Goal: Communication & Community: Answer question/provide support

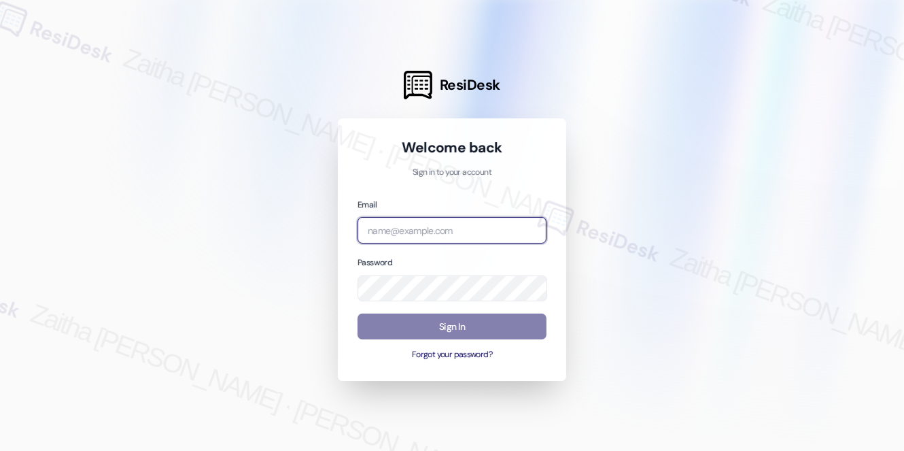
click at [405, 226] on input "email" at bounding box center [452, 230] width 189 height 27
type input "automated-surveys-a_c_lewis-zaitha.mae.[PERSON_NAME]@a_c_[DOMAIN_NAME]"
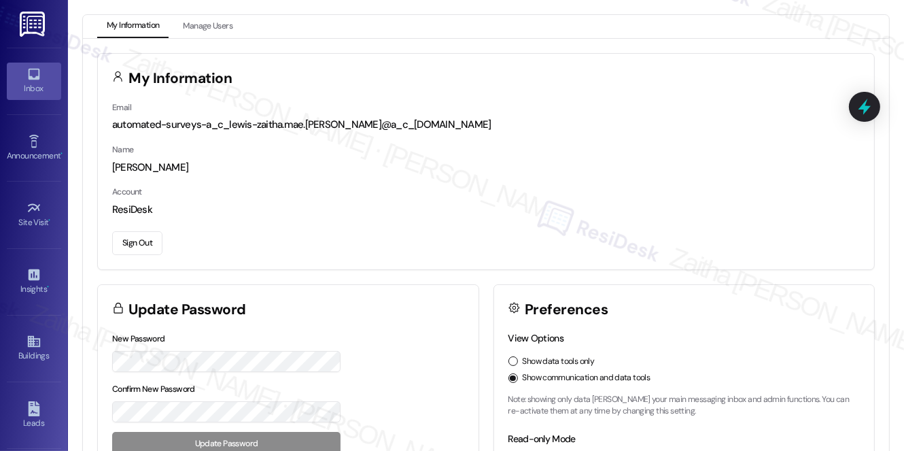
click at [39, 89] on div "Inbox" at bounding box center [34, 89] width 68 height 14
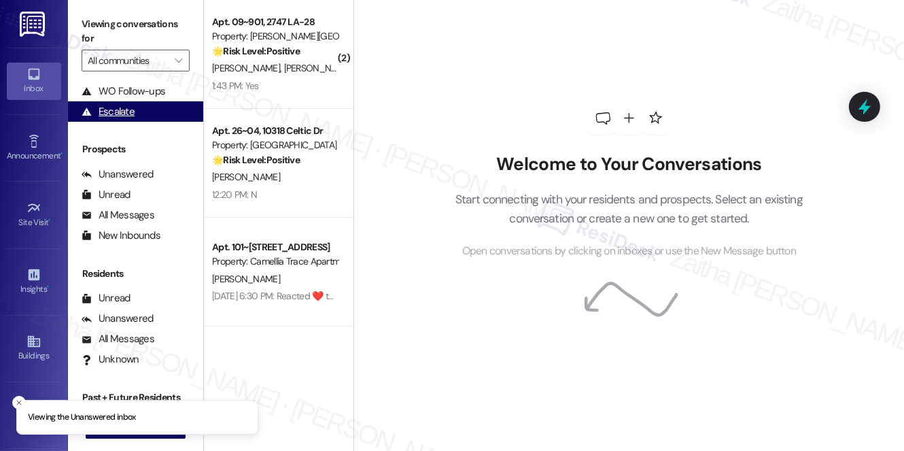
scroll to position [162, 0]
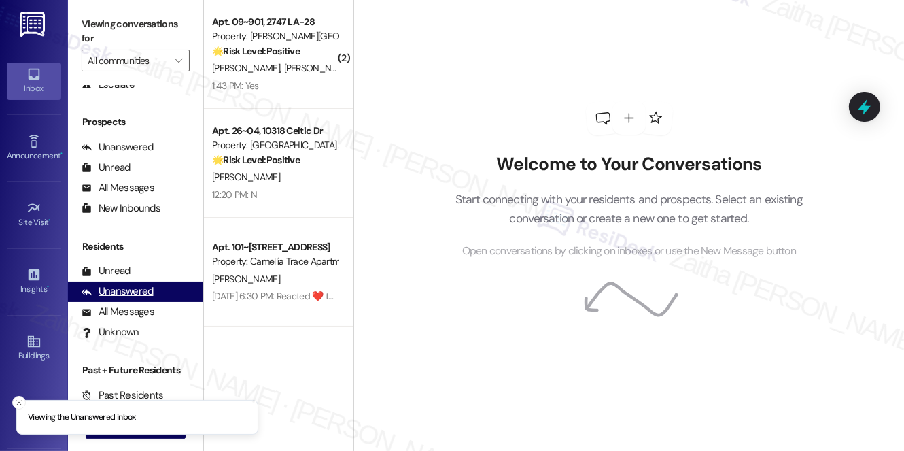
click at [133, 290] on div "Unanswered" at bounding box center [118, 291] width 72 height 14
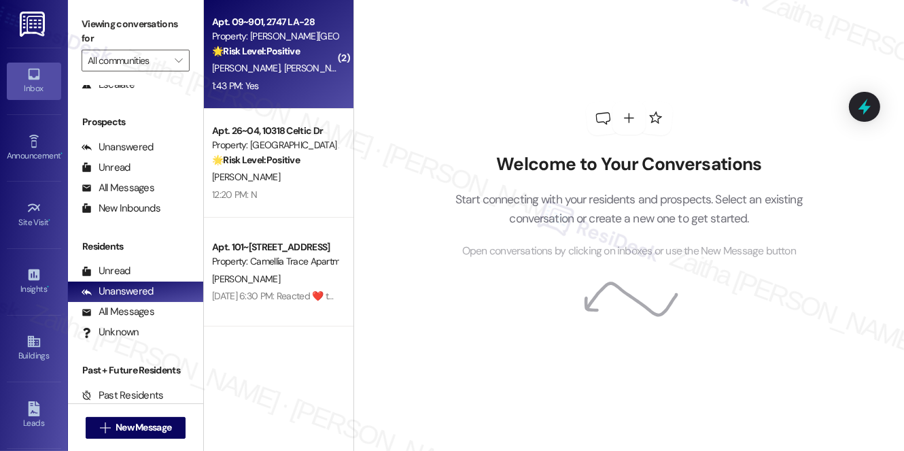
click at [309, 91] on div "1:43 PM: Yes 1:43 PM: Yes" at bounding box center [275, 86] width 128 height 17
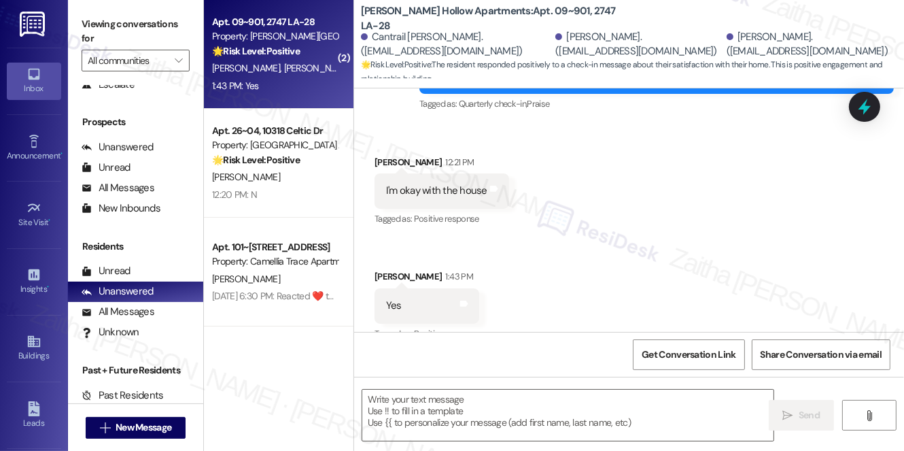
type textarea "Fetching suggested responses. Please feel free to read through the conversation…"
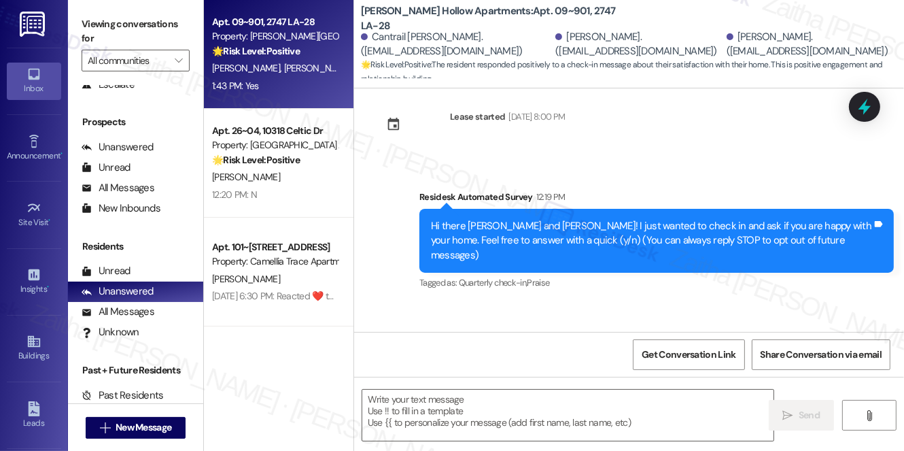
scroll to position [0, 0]
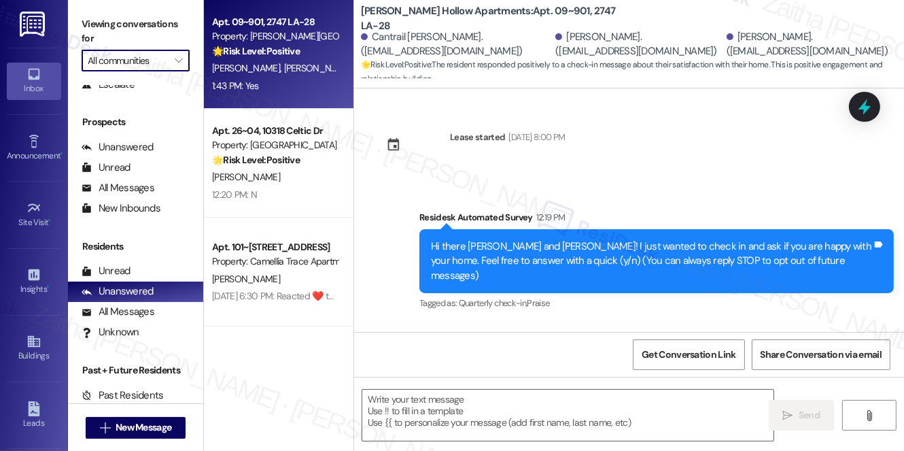
click at [163, 58] on input "All communities" at bounding box center [128, 61] width 80 height 22
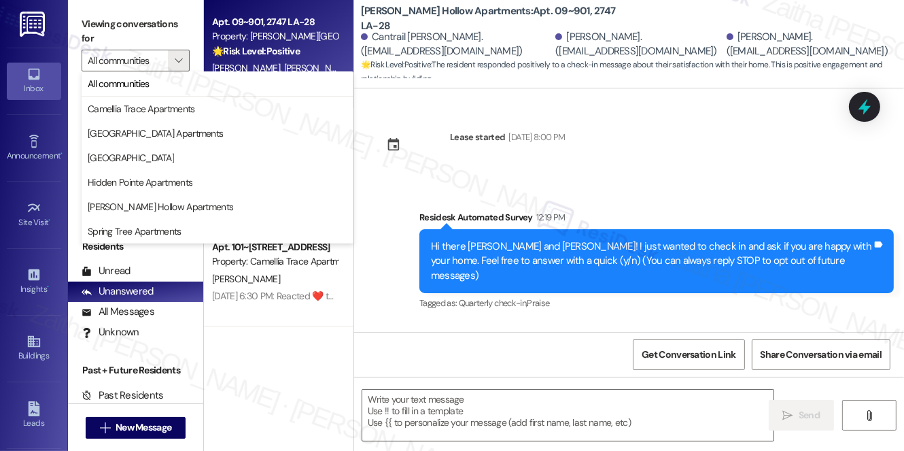
click at [691, 165] on div "Lease started [DATE] 8:00 PM Survey, sent via SMS Residesk Automated Survey 12:…" at bounding box center [629, 209] width 550 height 243
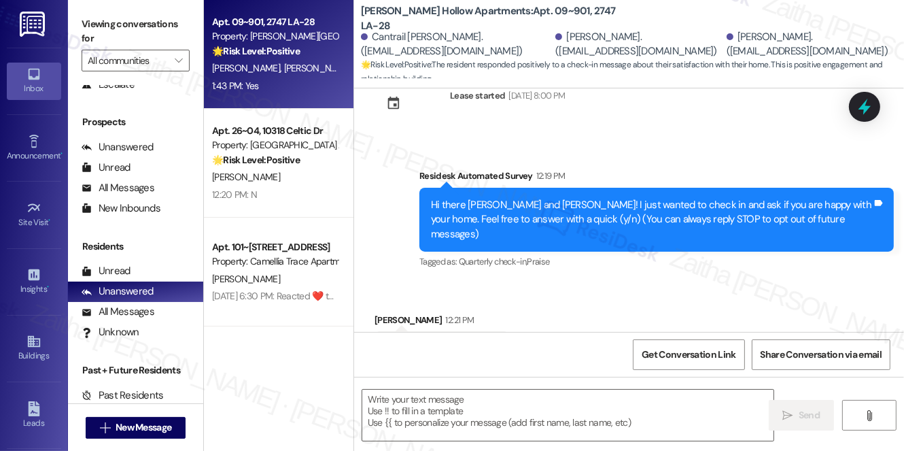
scroll to position [61, 0]
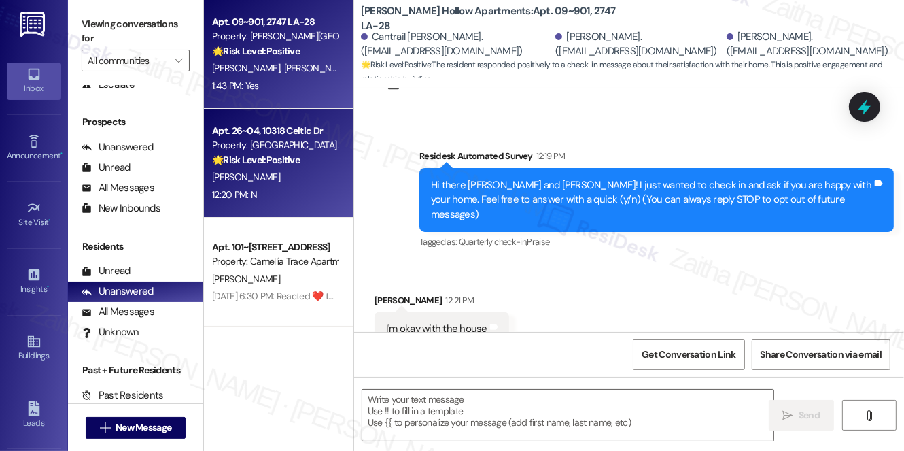
click at [294, 196] on div "12:20 PM: N 12:20 PM: N" at bounding box center [275, 194] width 128 height 17
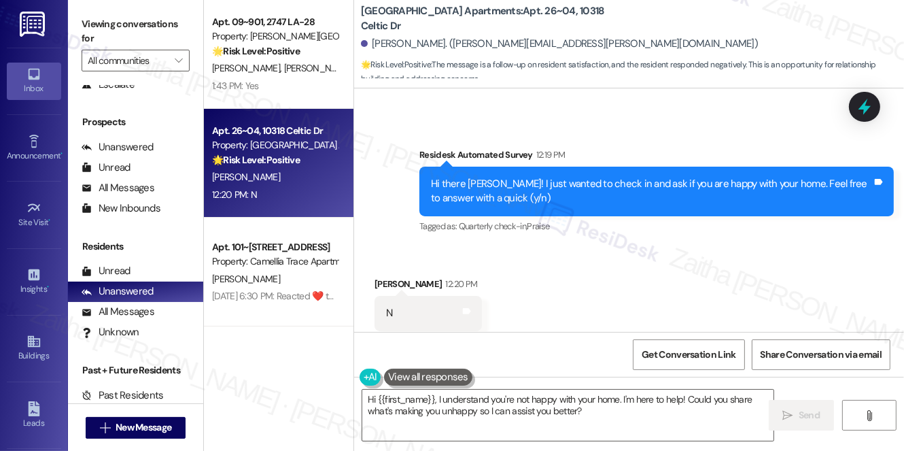
scroll to position [390, 0]
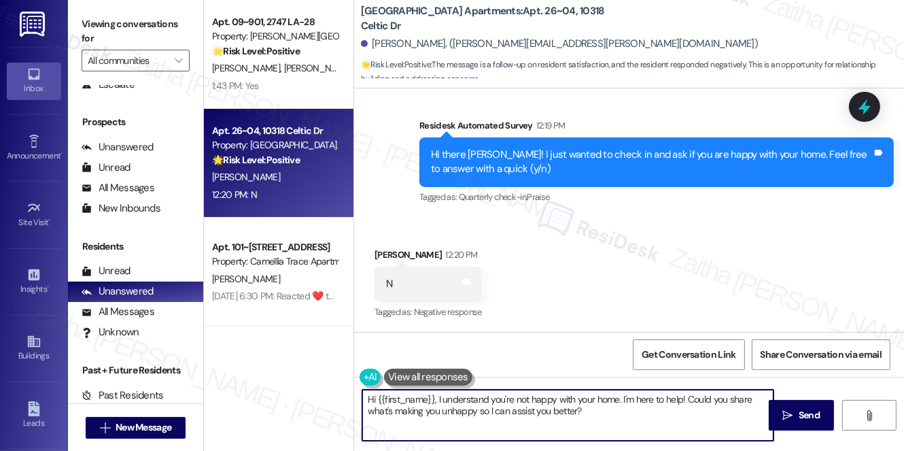
click at [371, 397] on textarea "Hi {{first_name}}, I understand you're not happy with your home. I'm here to he…" at bounding box center [567, 415] width 411 height 51
type textarea "Thank you for your feedback, {{first_name}}. I understand you're not happy with…"
click at [802, 416] on span "Send" at bounding box center [809, 415] width 21 height 14
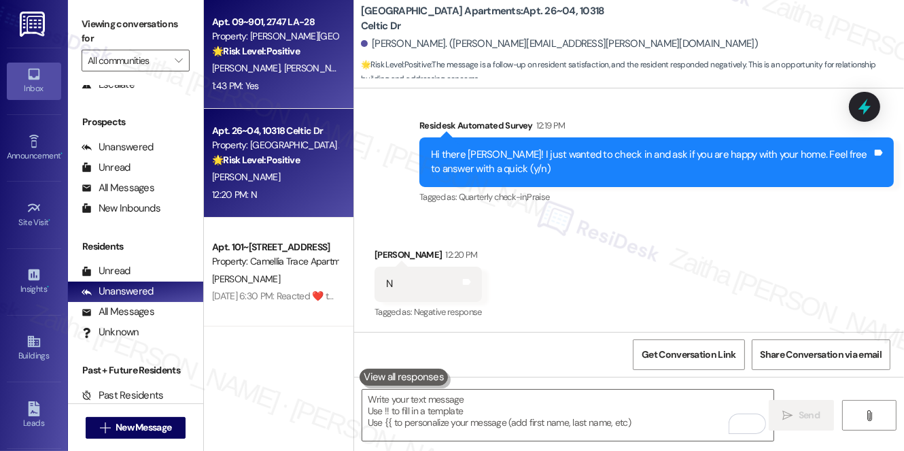
type textarea "Fetching suggested responses. Please feel free to read through the conversation…"
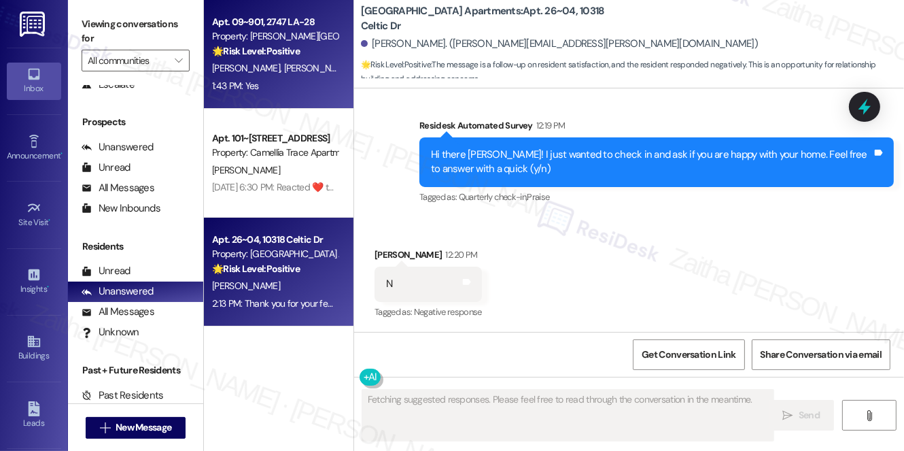
click at [309, 86] on div "1:43 PM: Yes 1:43 PM: Yes" at bounding box center [275, 86] width 128 height 17
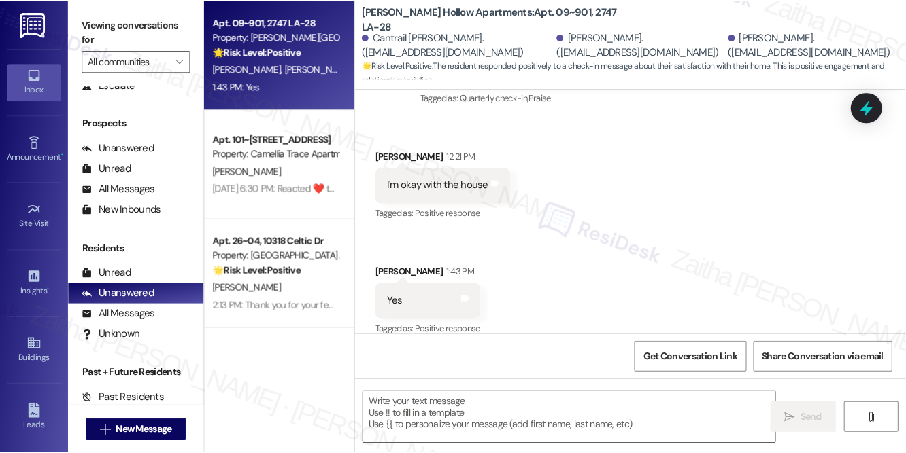
scroll to position [204, 0]
